Goal: Find specific page/section: Find specific page/section

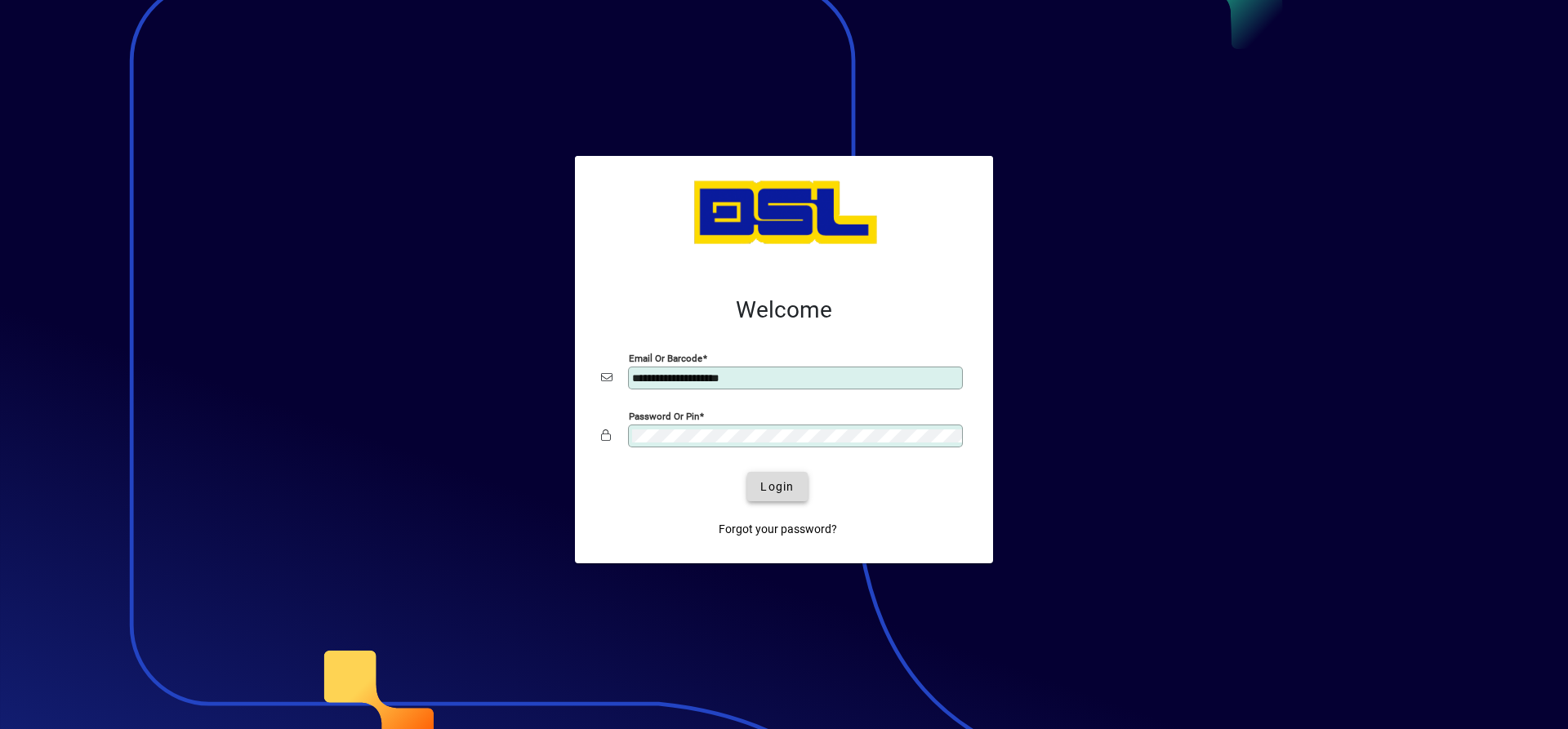
click at [762, 478] on span "Login" at bounding box center [777, 487] width 34 height 17
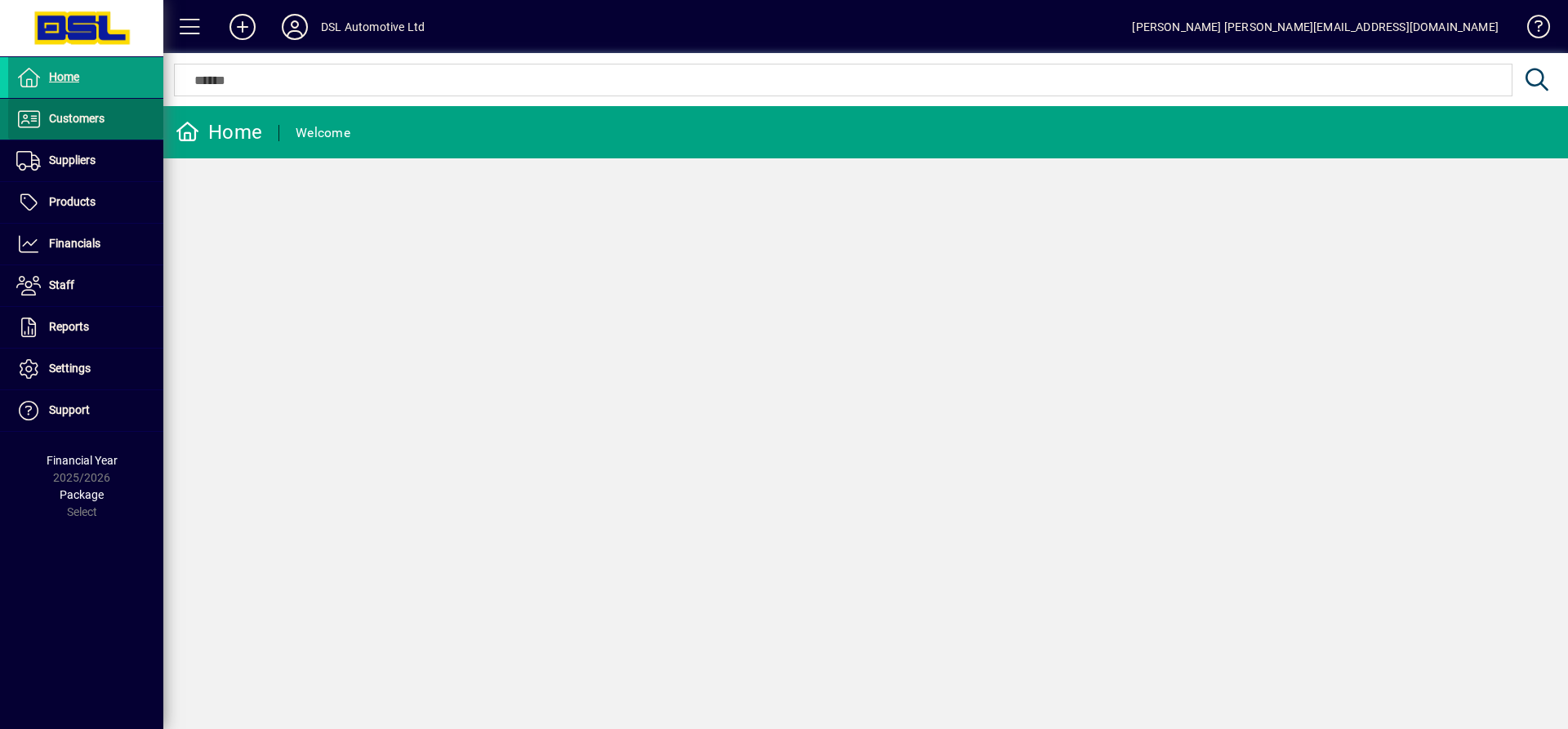
click at [59, 114] on span "Customers" at bounding box center [77, 118] width 55 height 13
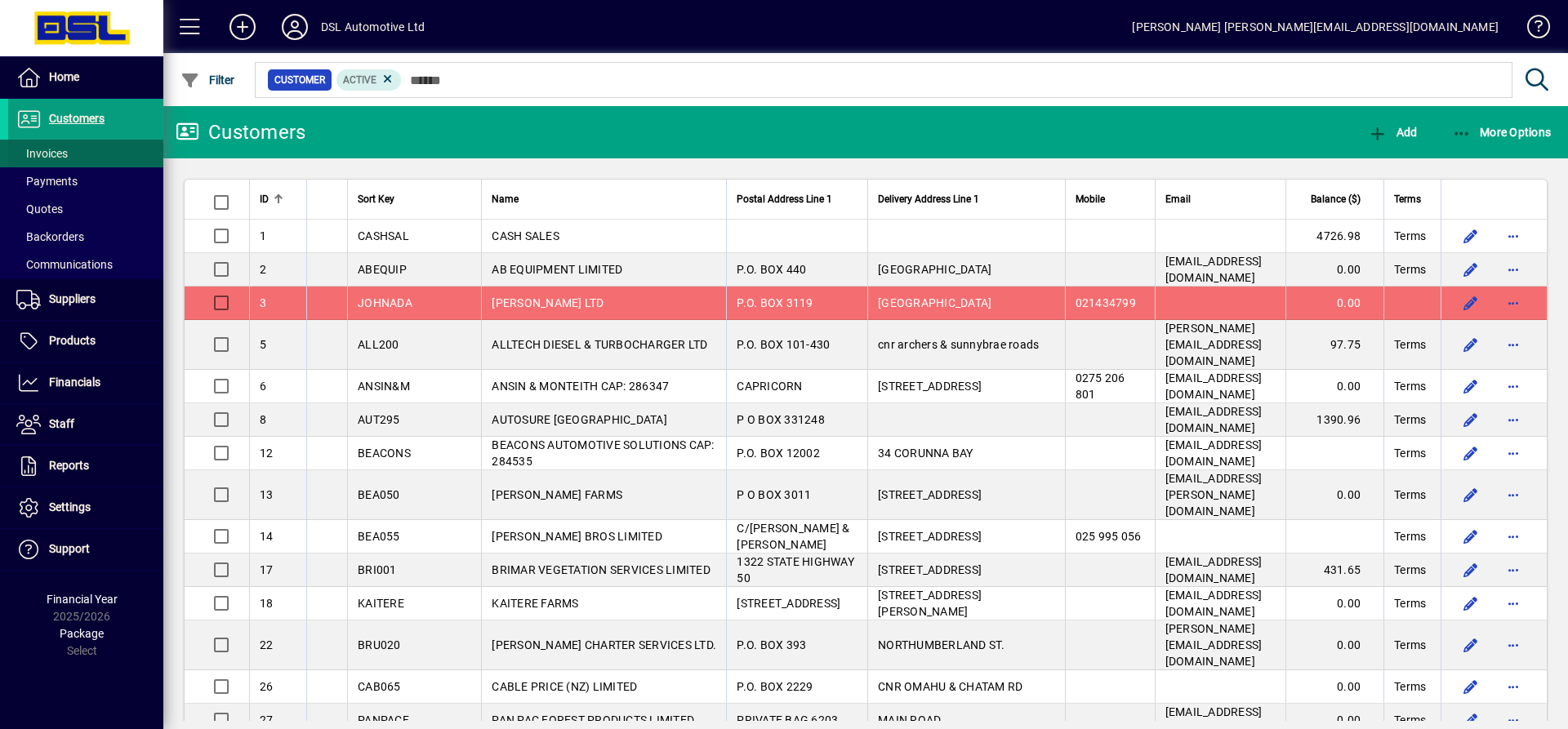
click at [49, 153] on span "Invoices" at bounding box center [42, 153] width 52 height 13
